Goal: Browse casually: Explore the website without a specific task or goal

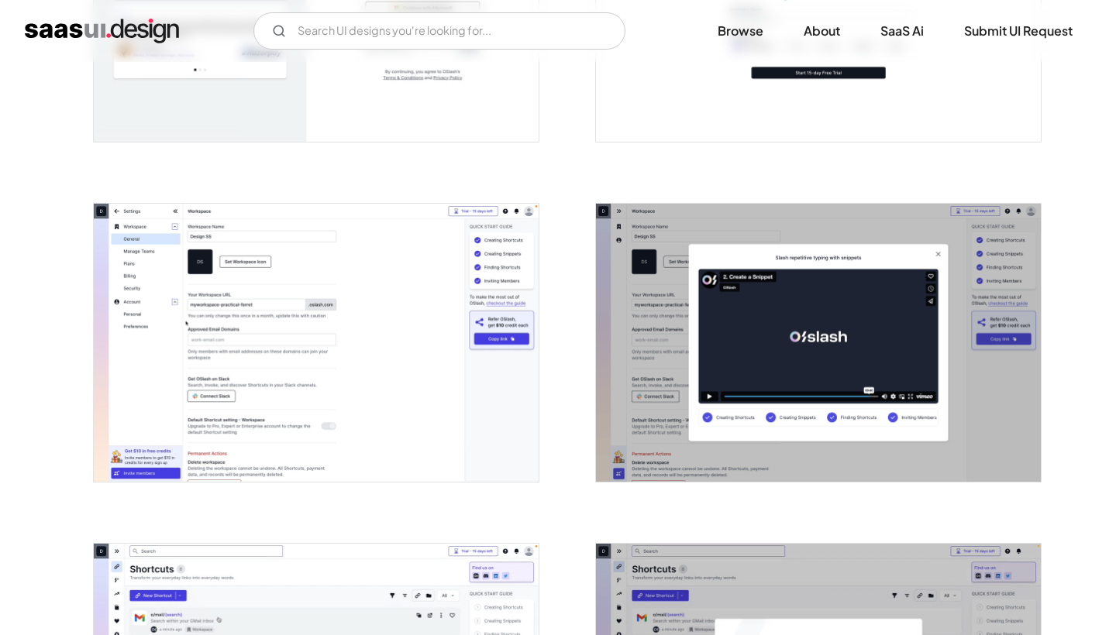
scroll to position [516, 0]
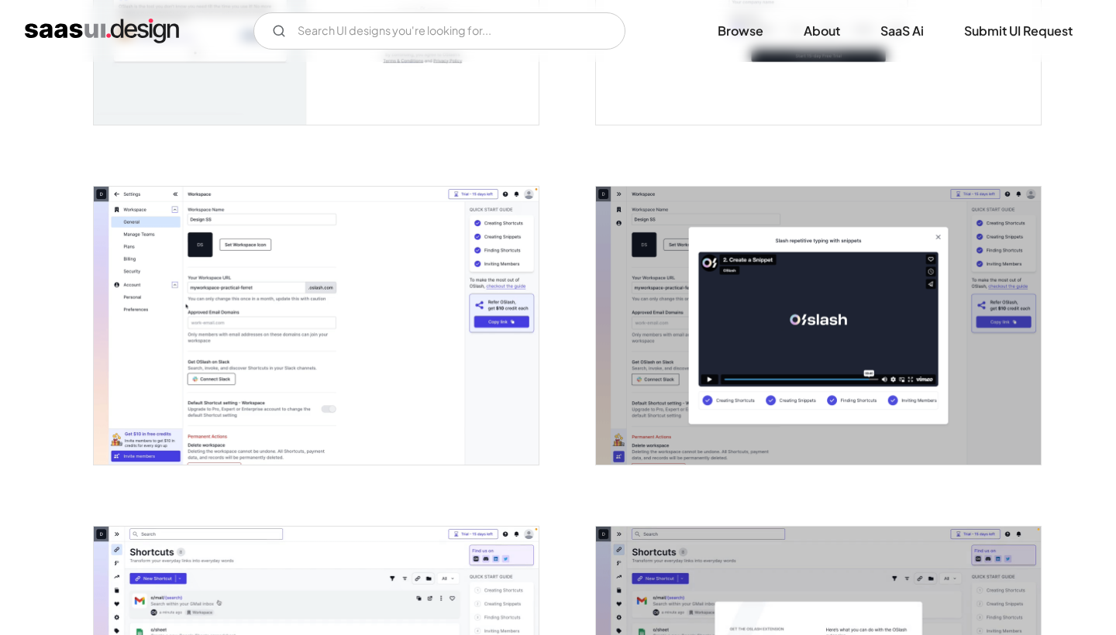
click at [419, 325] on img "open lightbox" at bounding box center [316, 326] width 445 height 278
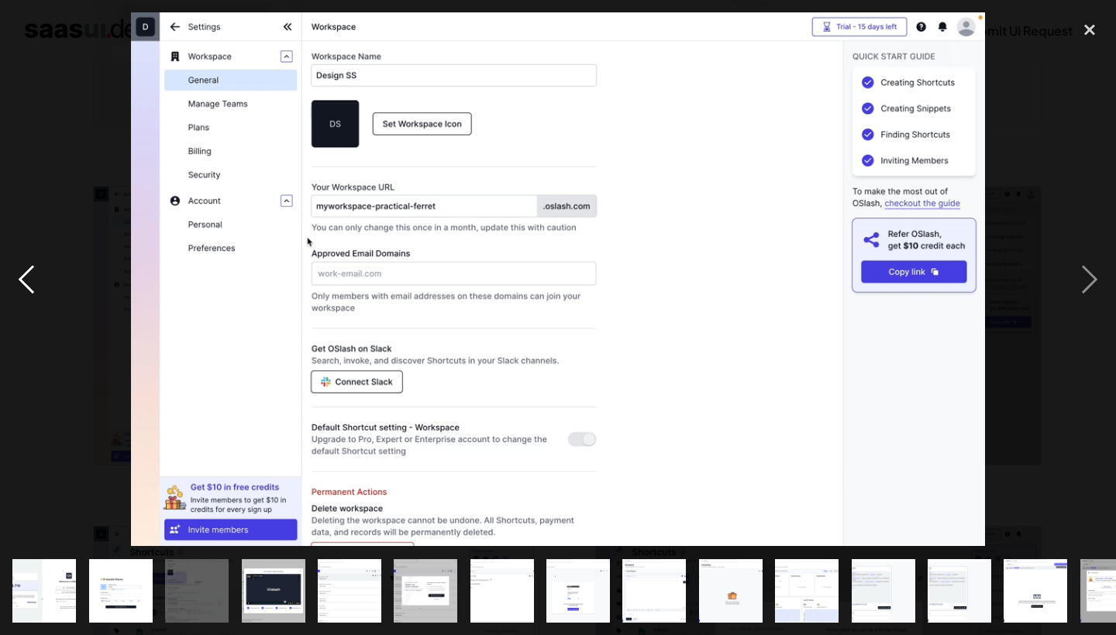
click at [46, 270] on div "previous image" at bounding box center [26, 279] width 53 height 534
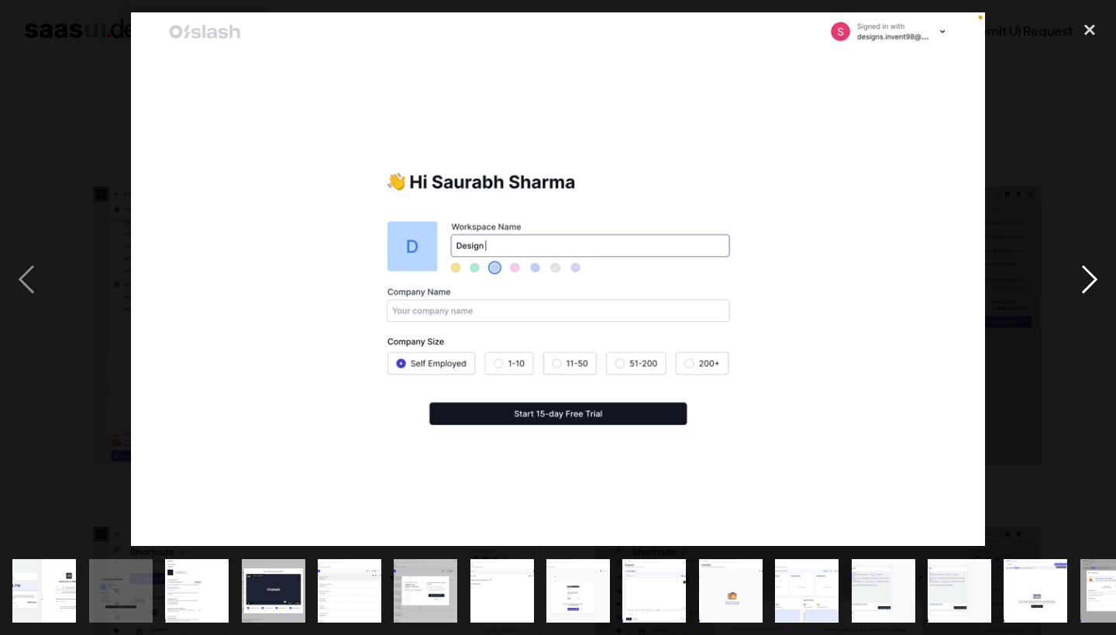
click at [1082, 294] on div "next image" at bounding box center [1089, 279] width 53 height 534
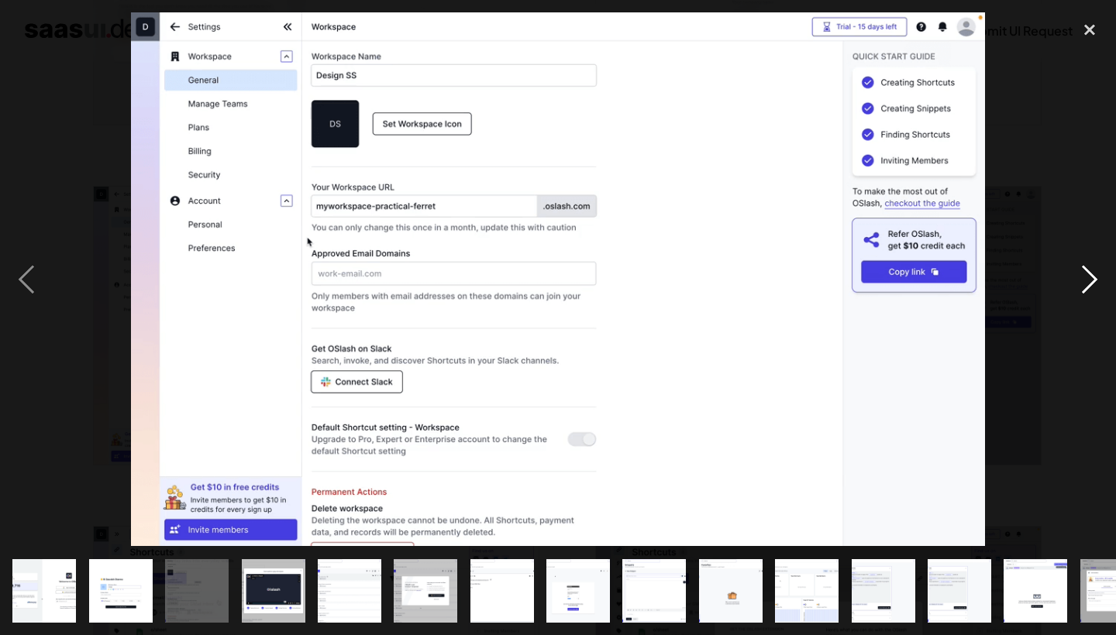
click at [1082, 294] on div "next image" at bounding box center [1089, 279] width 53 height 534
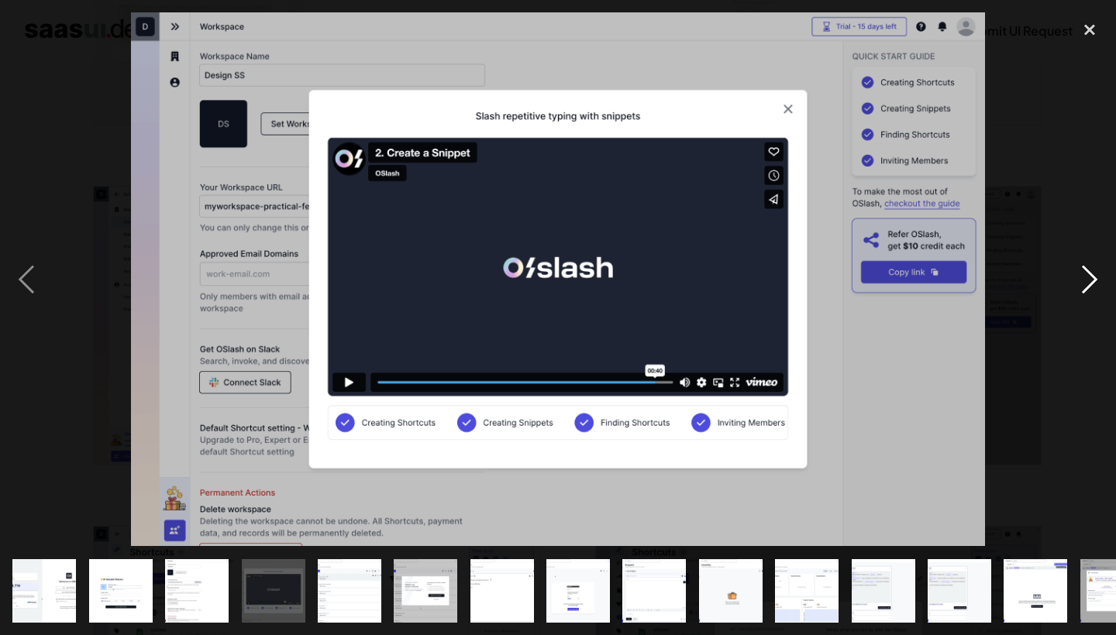
click at [1082, 294] on div "next image" at bounding box center [1089, 279] width 53 height 534
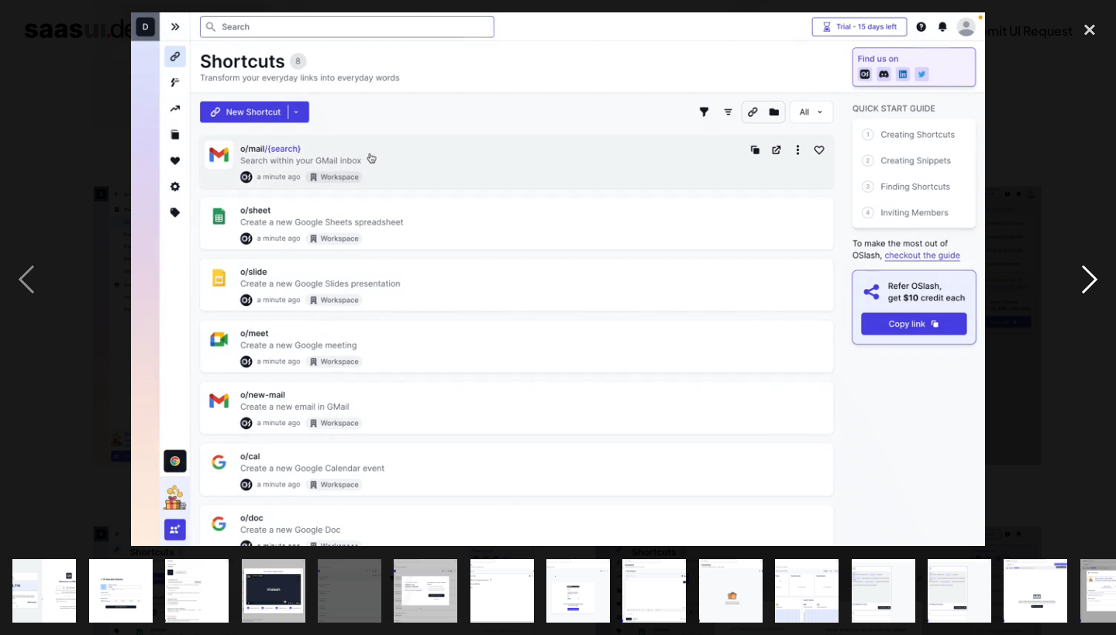
click at [1082, 294] on div "next image" at bounding box center [1089, 279] width 53 height 534
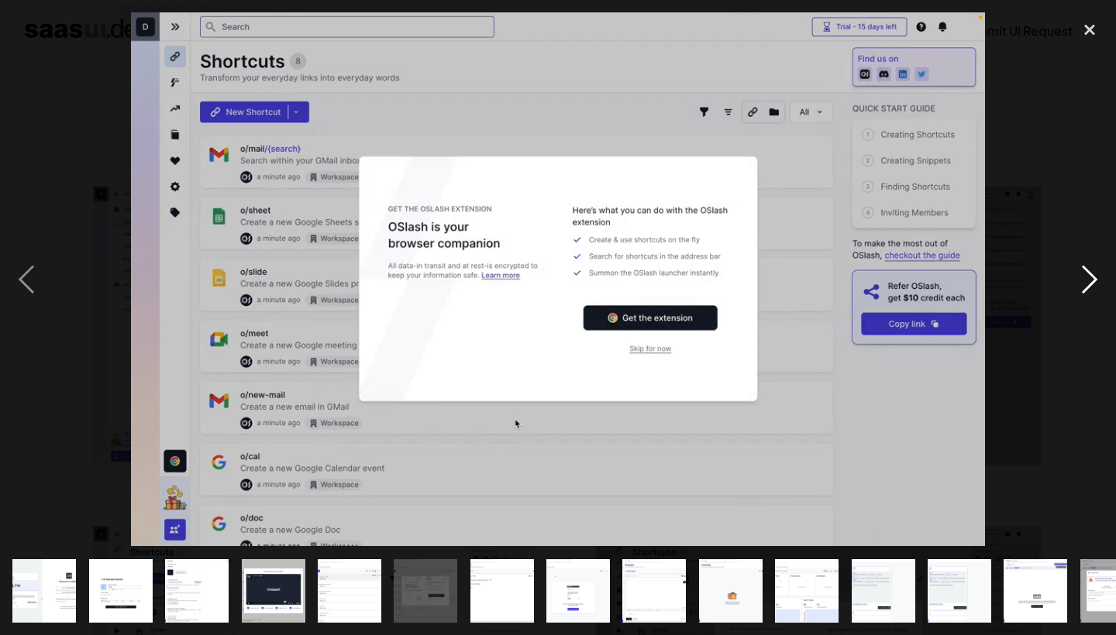
click at [1082, 294] on div "next image" at bounding box center [1089, 279] width 53 height 534
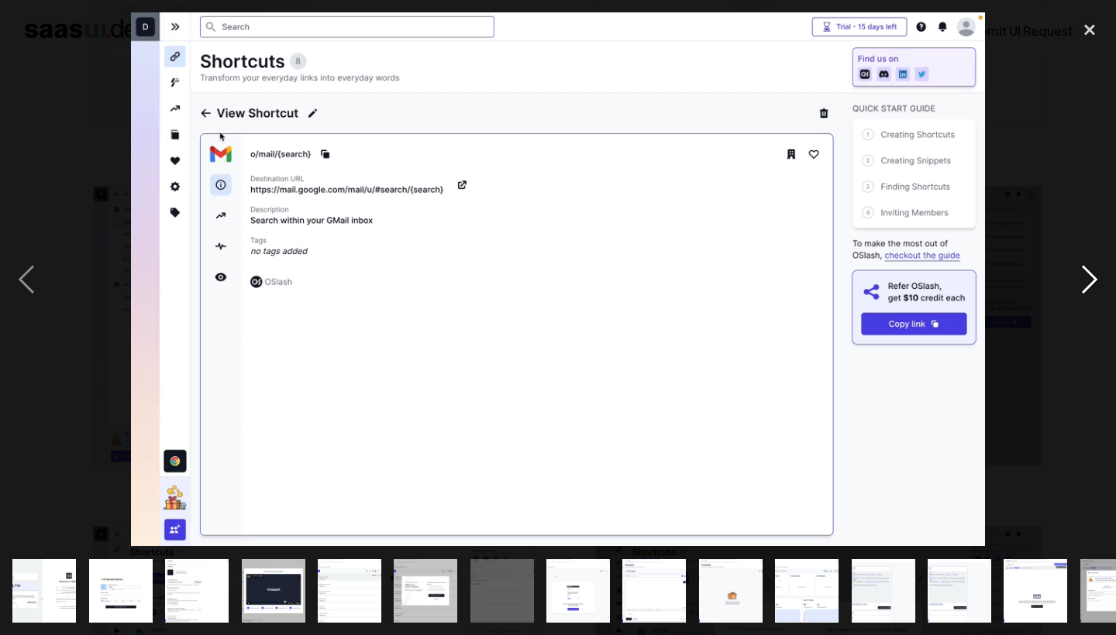
click at [1082, 294] on div "next image" at bounding box center [1089, 279] width 53 height 534
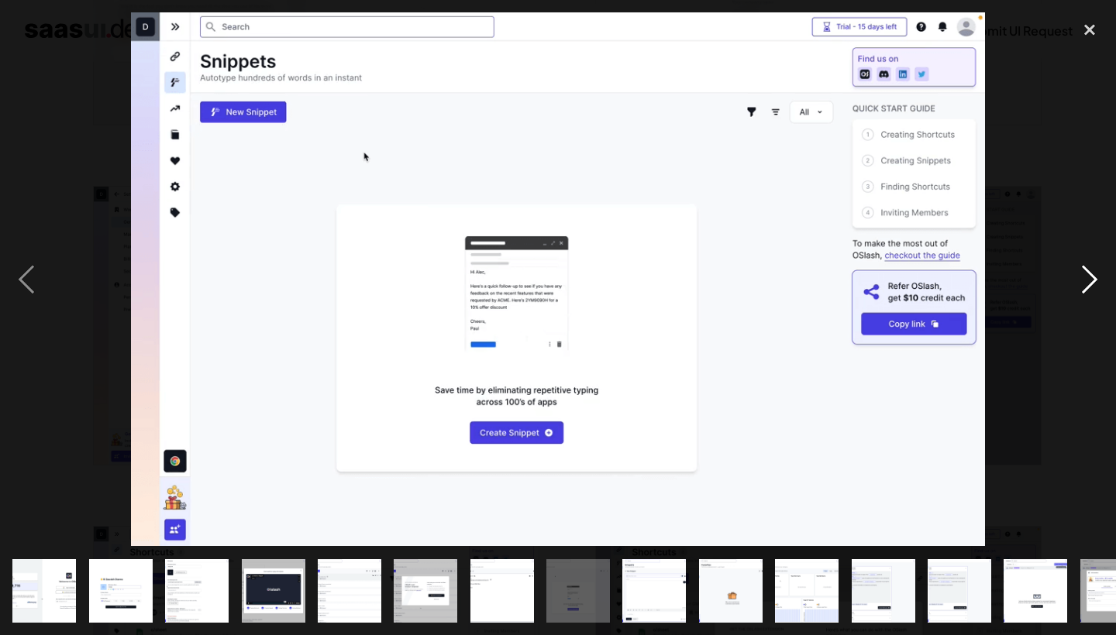
click at [1082, 294] on div "next image" at bounding box center [1089, 279] width 53 height 534
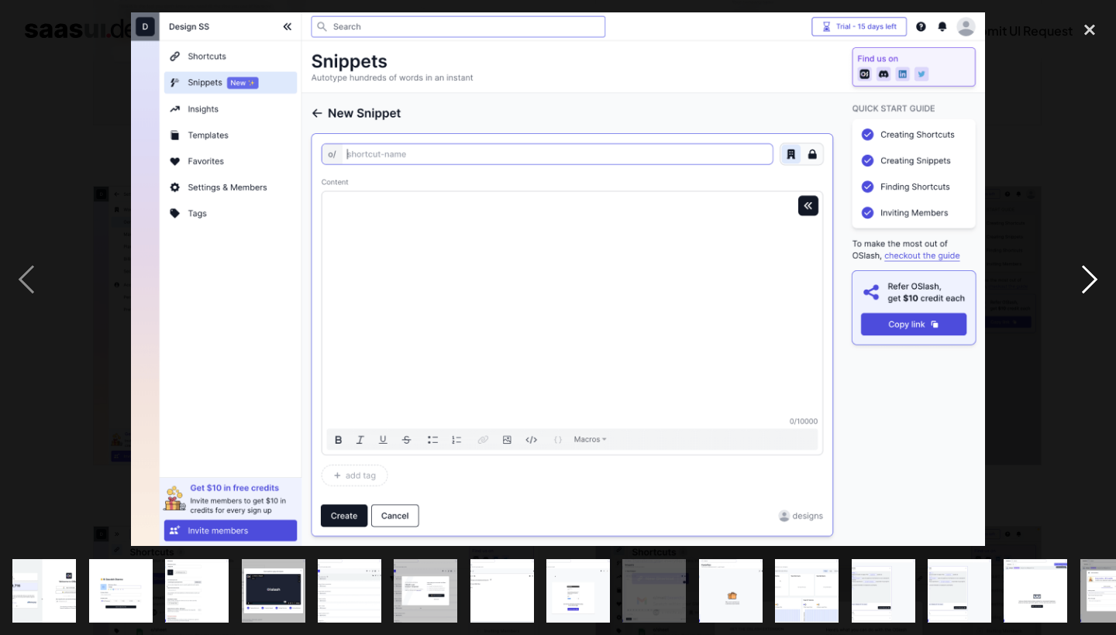
click at [1082, 294] on div "next image" at bounding box center [1089, 279] width 53 height 534
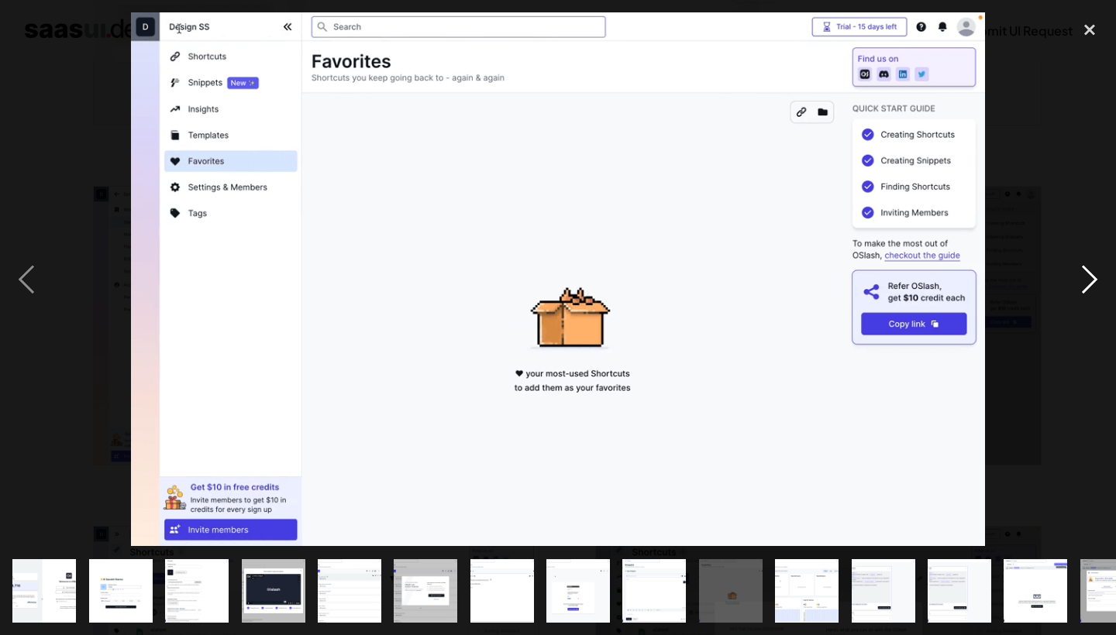
click at [1082, 294] on div "next image" at bounding box center [1089, 279] width 53 height 534
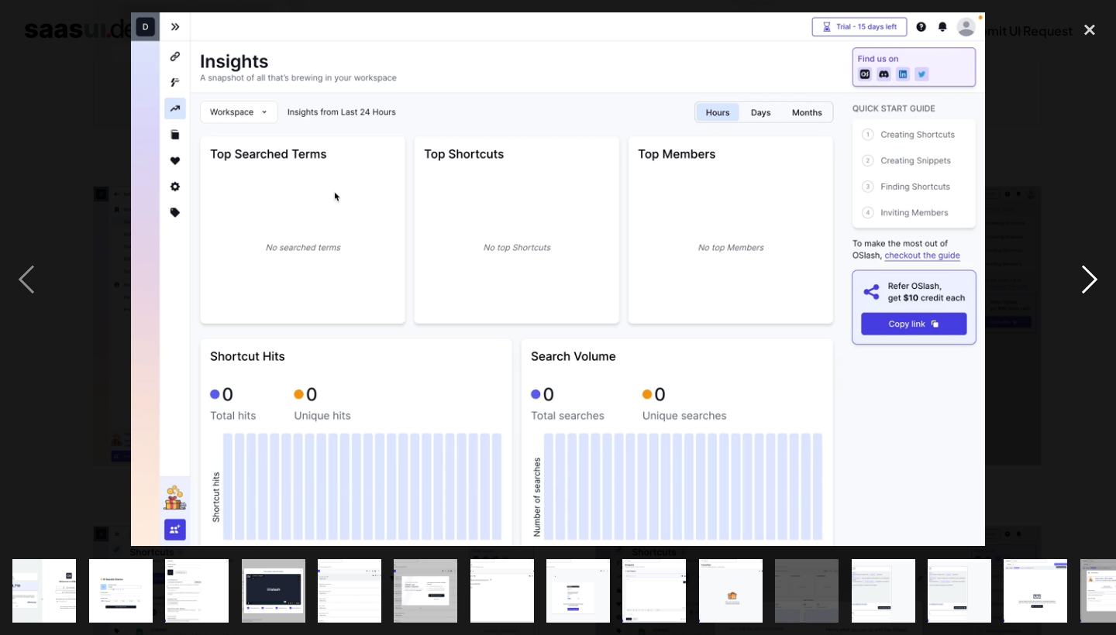
click at [1082, 294] on div "next image" at bounding box center [1089, 279] width 53 height 534
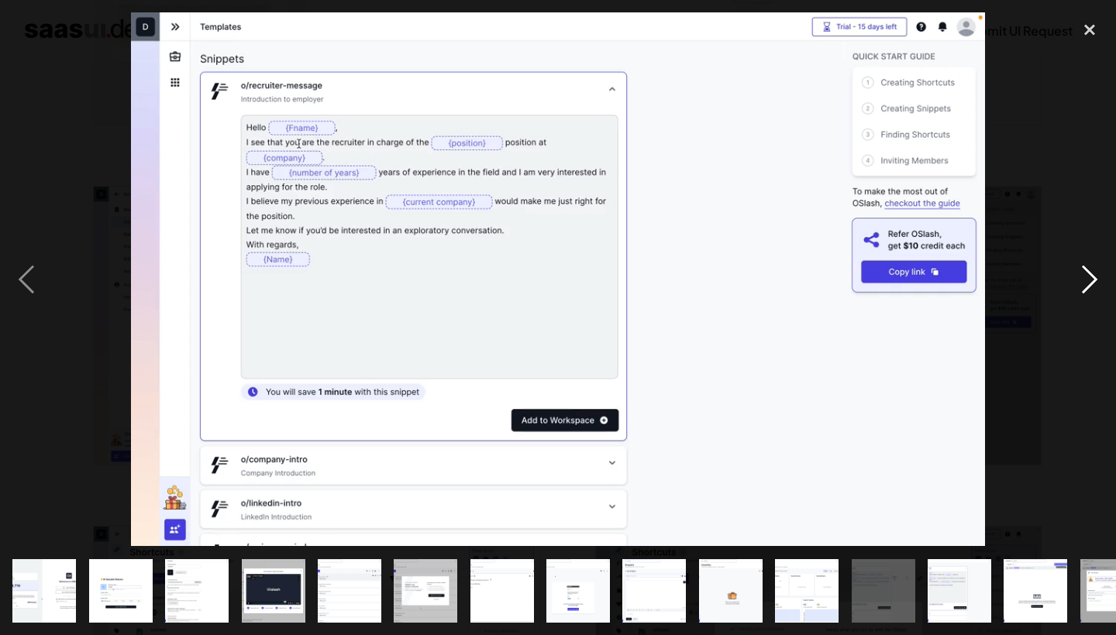
click at [1082, 294] on div "next image" at bounding box center [1089, 279] width 53 height 534
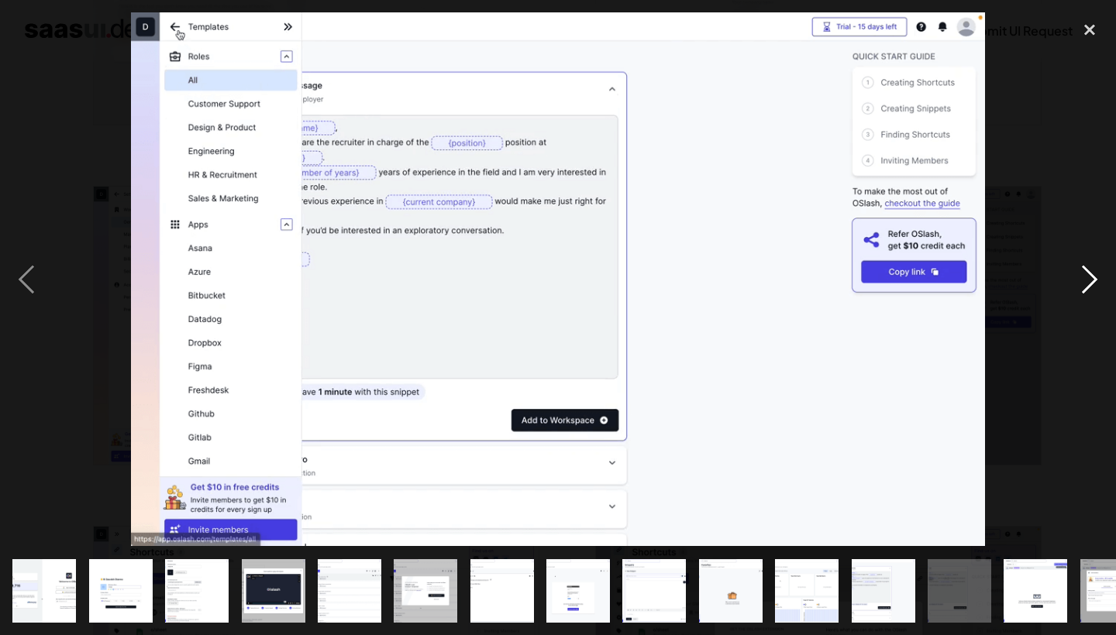
click at [1082, 294] on div "next image" at bounding box center [1089, 279] width 53 height 534
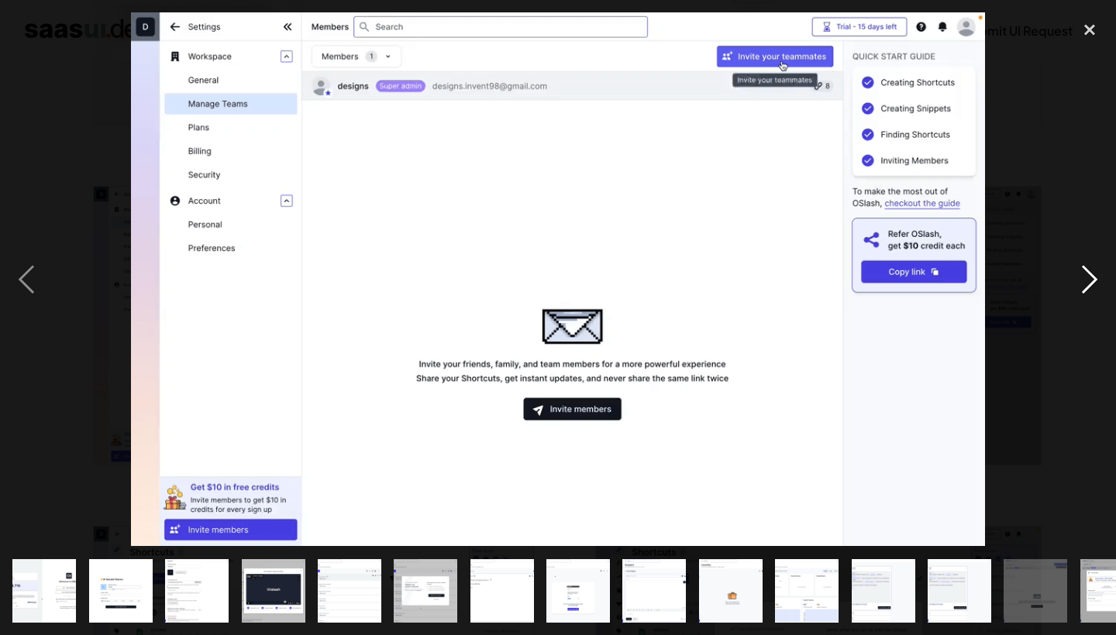
click at [1082, 294] on div "next image" at bounding box center [1089, 279] width 53 height 534
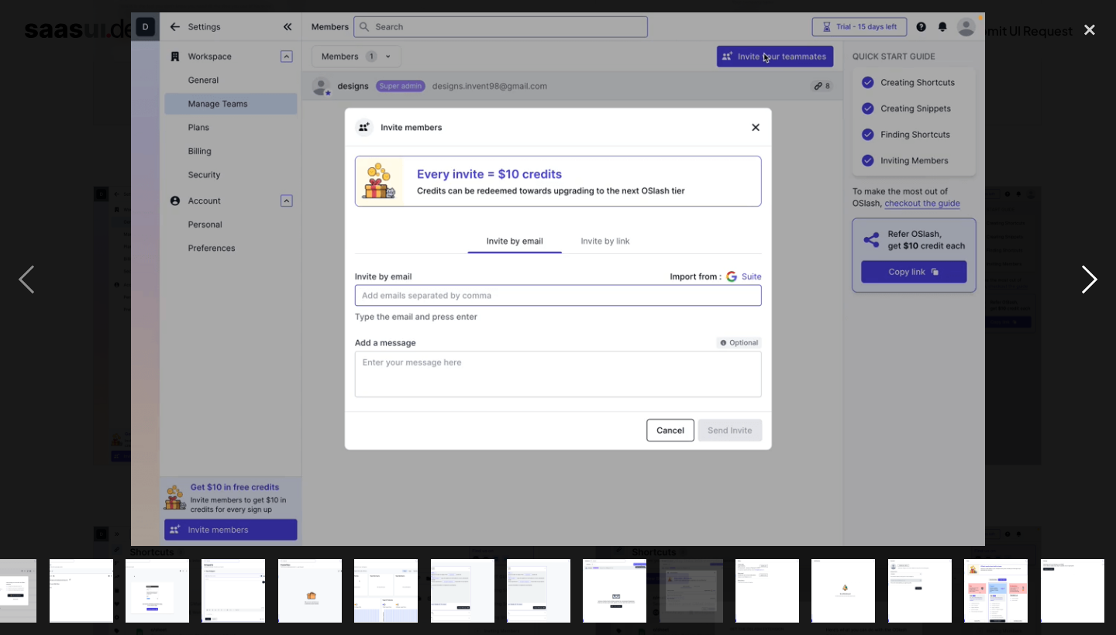
scroll to position [0, 421]
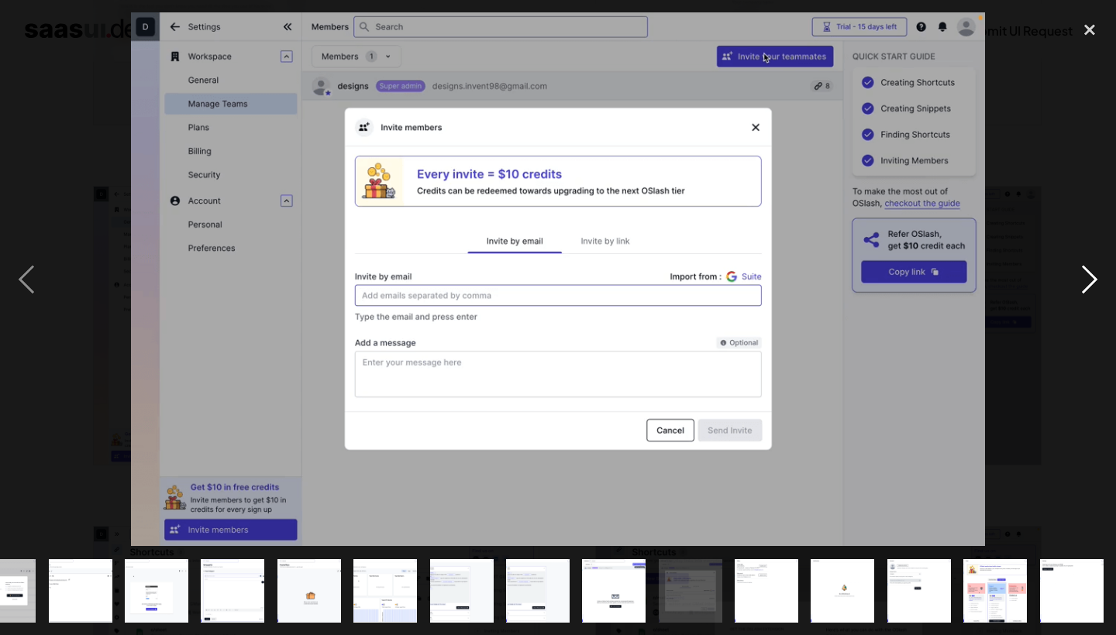
click at [1082, 294] on div "next image" at bounding box center [1089, 279] width 53 height 534
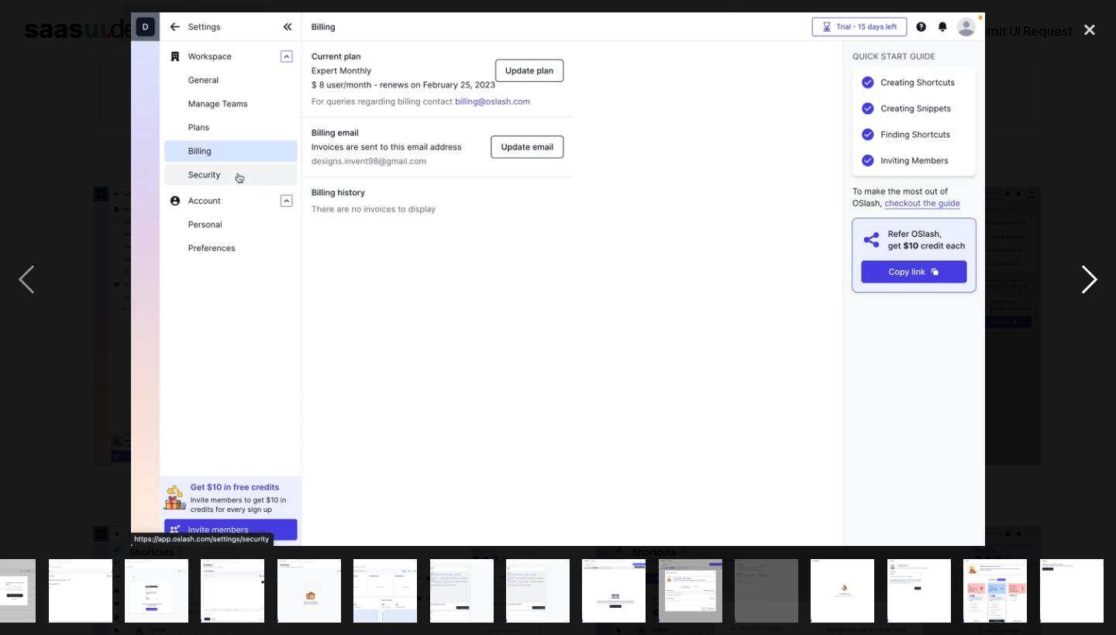
click at [1082, 294] on div "next image" at bounding box center [1089, 279] width 53 height 534
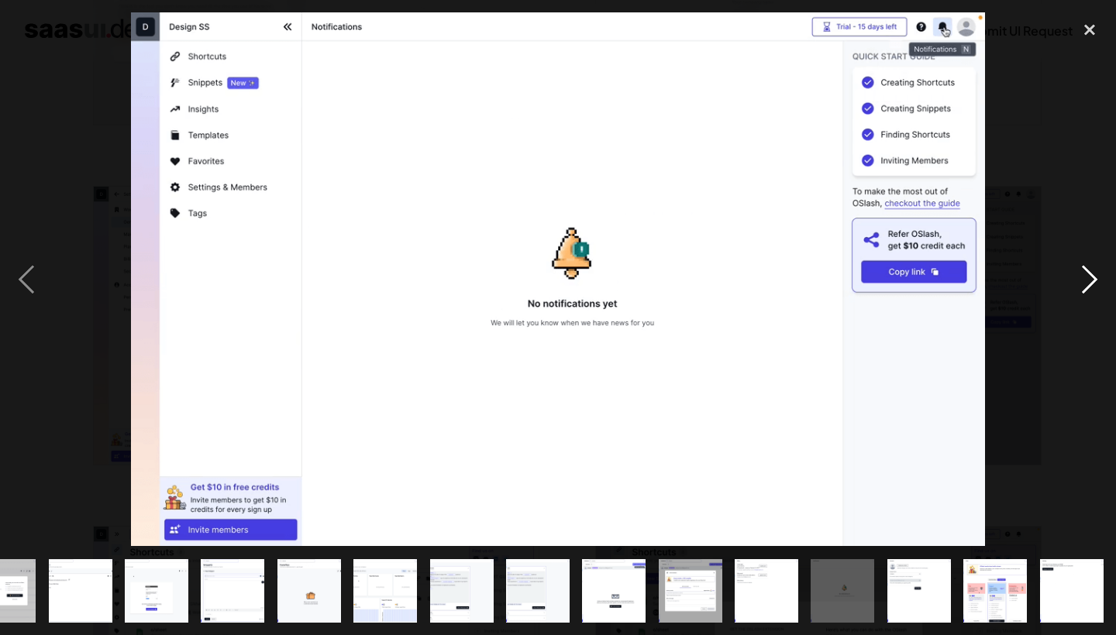
click at [1082, 294] on div "next image" at bounding box center [1089, 279] width 53 height 534
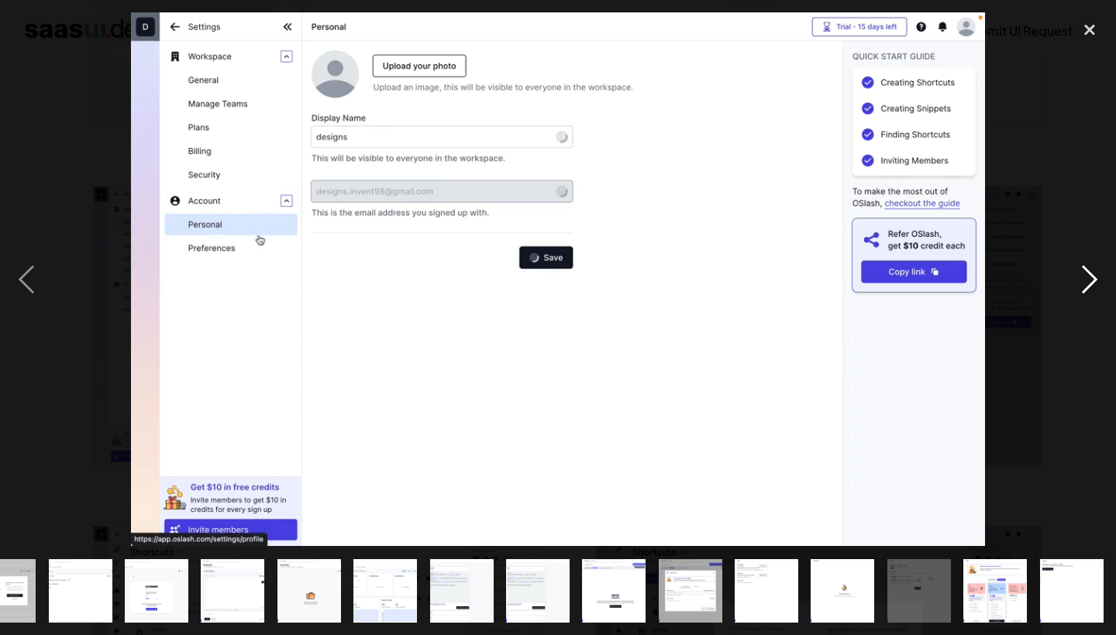
click at [1082, 294] on div "next image" at bounding box center [1089, 279] width 53 height 534
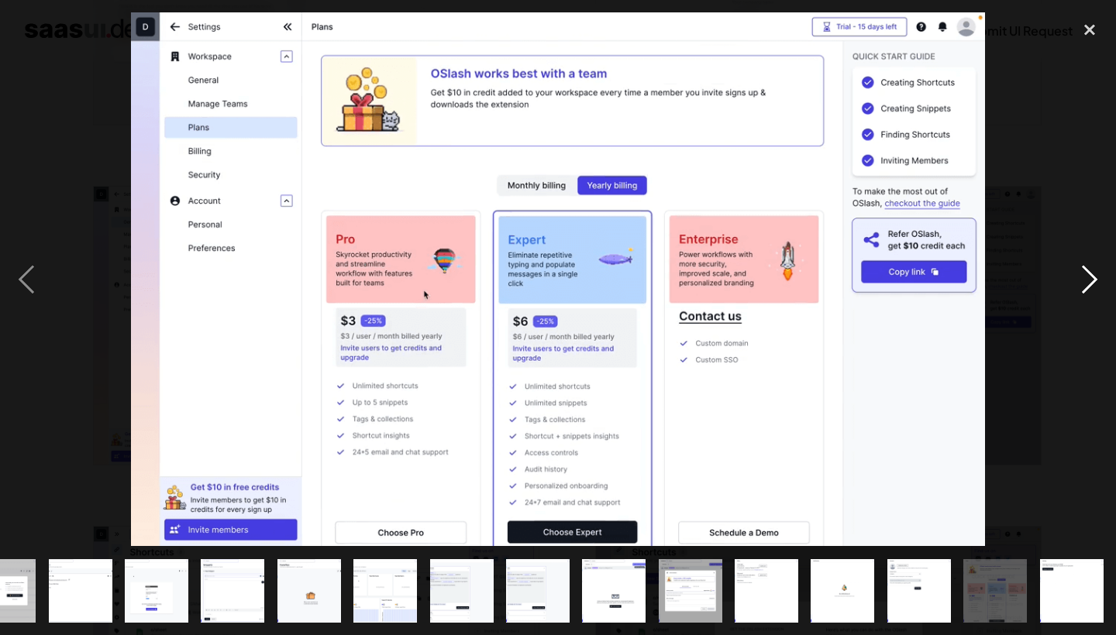
click at [1082, 294] on div "next image" at bounding box center [1089, 279] width 53 height 534
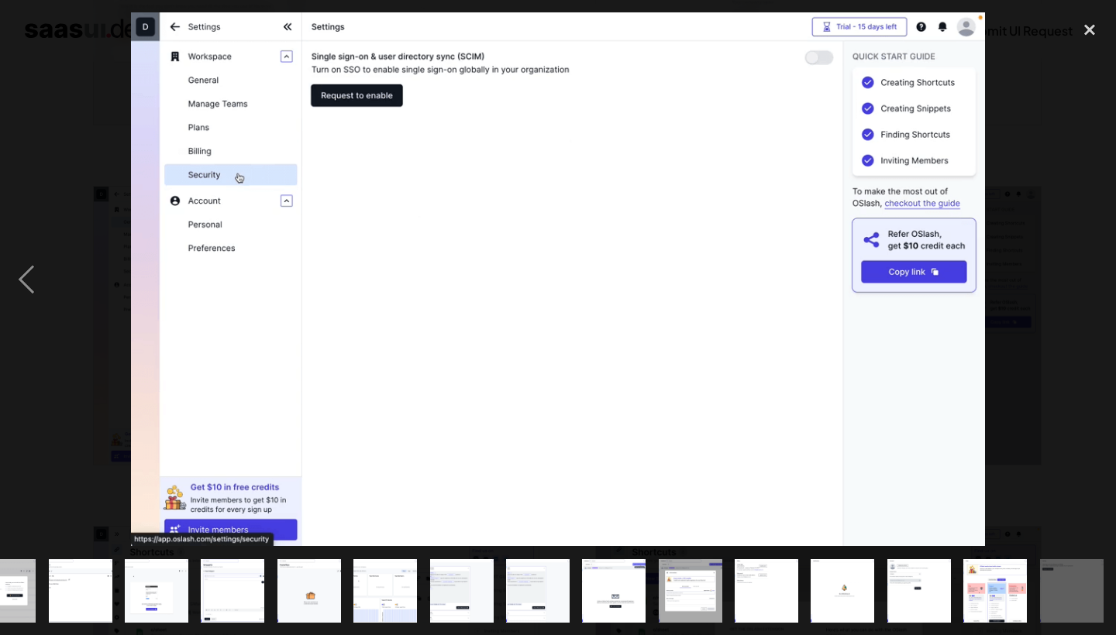
click at [1082, 294] on div "next image" at bounding box center [1089, 279] width 53 height 534
click at [1092, 27] on div "close lightbox" at bounding box center [1089, 29] width 53 height 34
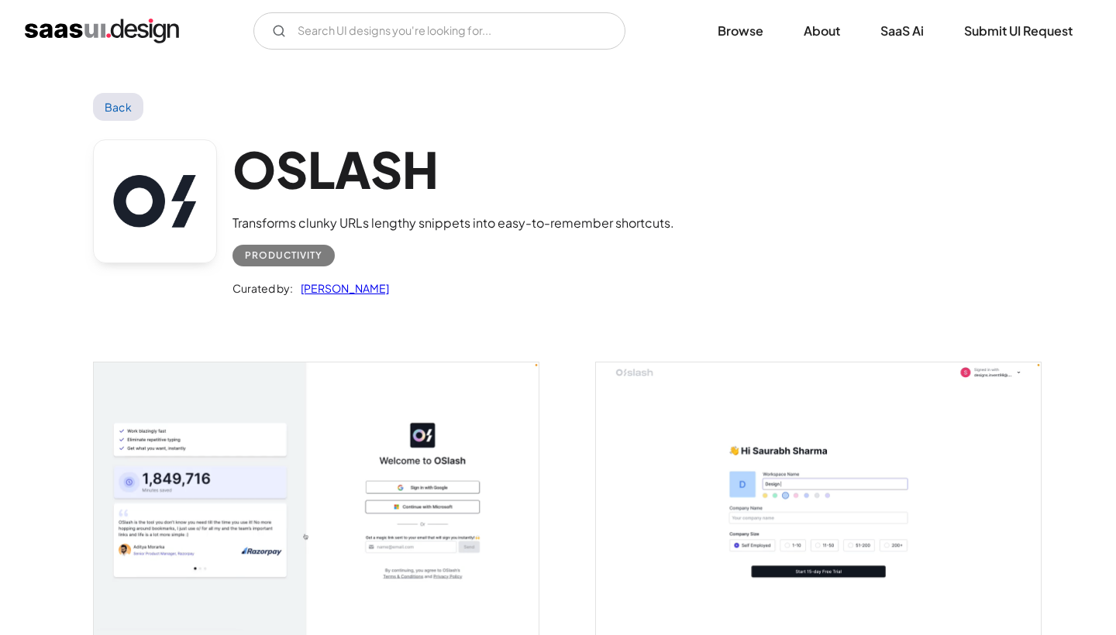
scroll to position [0, 0]
